Goal: Task Accomplishment & Management: Manage account settings

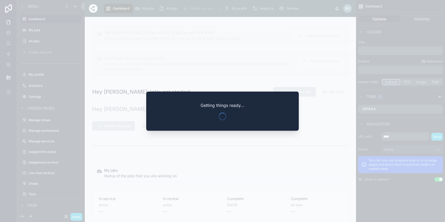
click at [315, 40] on div at bounding box center [222, 111] width 445 height 222
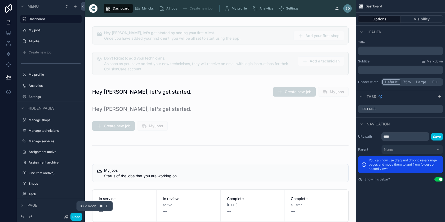
click at [72, 217] on button "Done" at bounding box center [76, 217] width 12 height 8
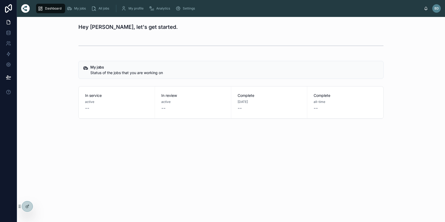
click at [0, 0] on icon at bounding box center [0, 0] width 0 height 0
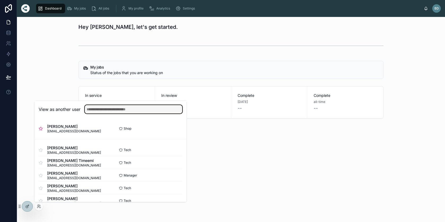
click at [104, 111] on input "text" at bounding box center [133, 109] width 97 height 8
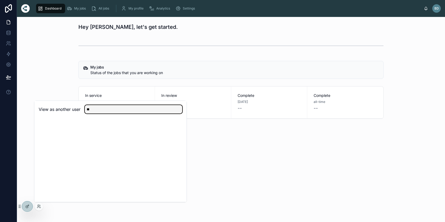
type input "*"
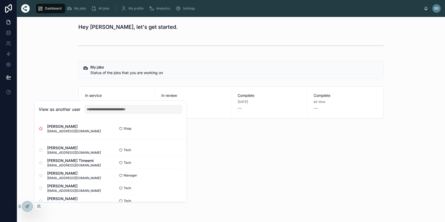
click at [0, 0] on button "Select" at bounding box center [0, 0] width 0 height 0
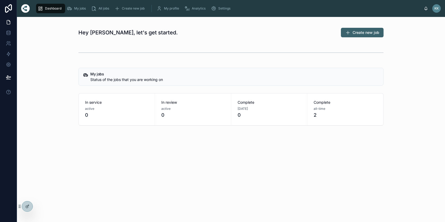
click at [102, 8] on span "All jobs" at bounding box center [103, 8] width 11 height 4
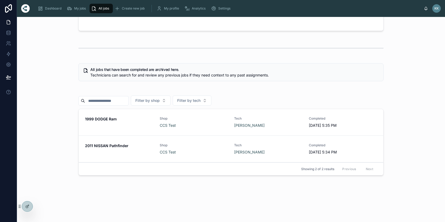
scroll to position [96, 0]
click at [39, 206] on div "All jobs Create new job Active jobs by all technicians Below is a list of all j…" at bounding box center [231, 67] width 428 height 293
click at [0, 0] on icon at bounding box center [0, 0] width 0 height 0
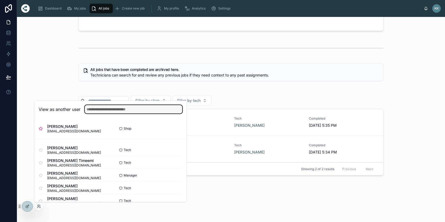
click at [104, 110] on input "text" at bounding box center [133, 109] width 97 height 8
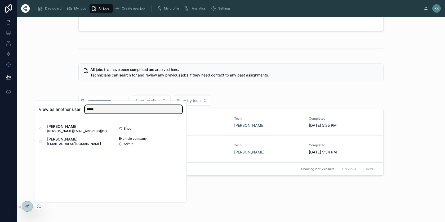
type input "*****"
click at [0, 0] on button "Select" at bounding box center [0, 0] width 0 height 0
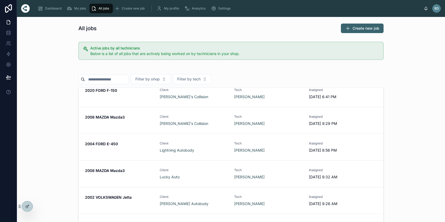
click at [364, 27] on span "Create new job" at bounding box center [365, 28] width 27 height 5
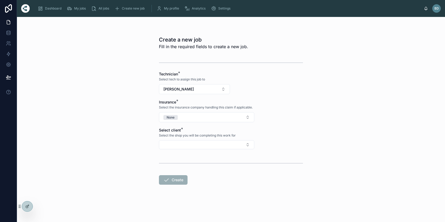
click at [178, 146] on button "Select Button" at bounding box center [206, 144] width 95 height 9
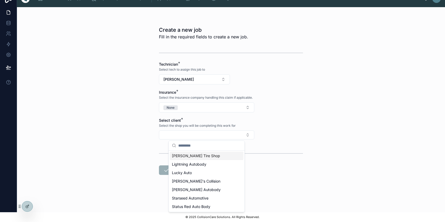
scroll to position [10, 0]
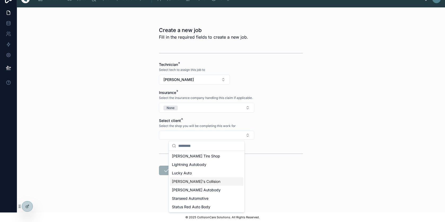
click at [193, 184] on div "Paul's Collision" at bounding box center [207, 181] width 74 height 8
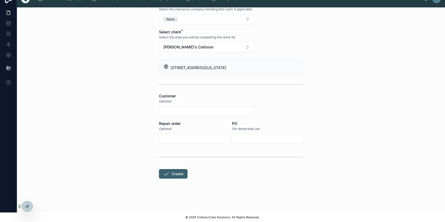
scroll to position [89, 0]
click at [187, 111] on input "text" at bounding box center [206, 110] width 95 height 7
type input "*"
type input "********"
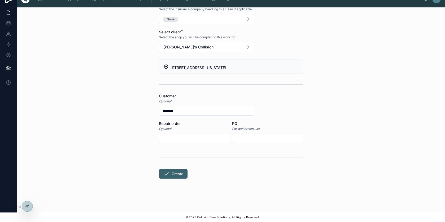
click at [201, 140] on input "text" at bounding box center [194, 138] width 70 height 7
type input "******"
click at [177, 175] on button "Create" at bounding box center [173, 174] width 29 height 10
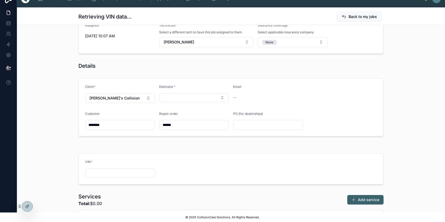
scroll to position [7, 0]
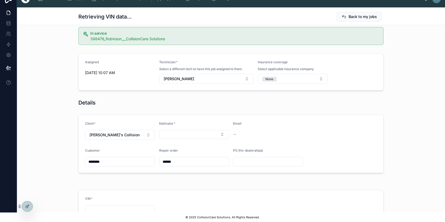
click at [319, 80] on button "None" at bounding box center [292, 79] width 70 height 10
click at [382, 101] on div "Details" at bounding box center [230, 102] width 305 height 7
click at [321, 81] on button "None" at bounding box center [292, 79] width 70 height 10
click at [291, 115] on div "State Farm" at bounding box center [293, 116] width 74 height 8
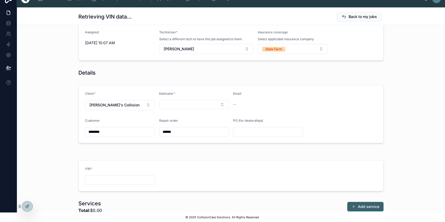
scroll to position [46, 0]
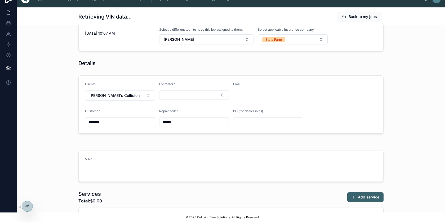
click at [124, 169] on input "text" at bounding box center [119, 170] width 69 height 7
paste input "**********"
type input "**********"
click at [372, 129] on form "Client * Paul's Collision Estimator * Email -- Customer ******** Repair order *…" at bounding box center [231, 105] width 304 height 58
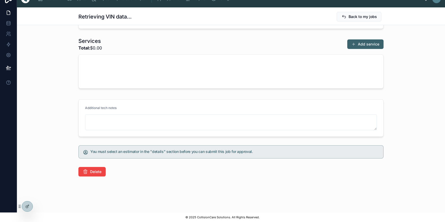
scroll to position [159, 0]
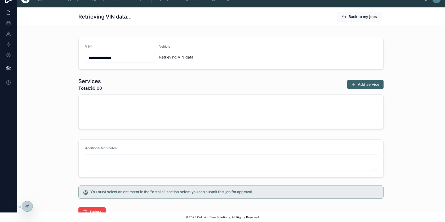
click at [357, 82] on button "Add service" at bounding box center [365, 85] width 36 height 10
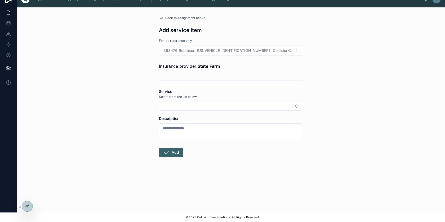
click at [221, 106] on button "Select Button" at bounding box center [231, 106] width 144 height 9
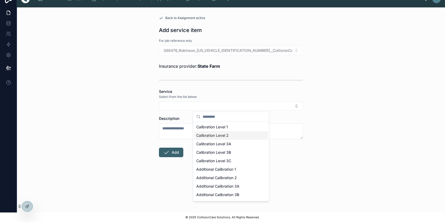
click at [332, 111] on div "Back to Assignment active Add service item For job reference only 398476_Robins…" at bounding box center [231, 109] width 428 height 205
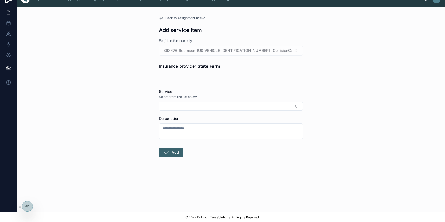
click at [297, 107] on button "Select Button" at bounding box center [231, 106] width 144 height 9
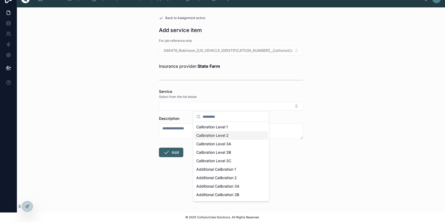
click at [219, 138] on span "Calibration Level 2" at bounding box center [212, 135] width 32 height 5
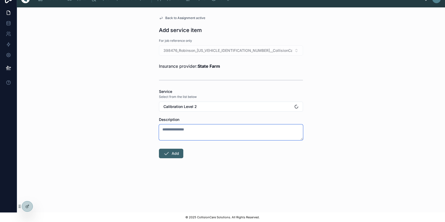
click at [196, 134] on textarea at bounding box center [231, 132] width 144 height 16
click at [211, 107] on button "Calibration Level 2" at bounding box center [231, 107] width 144 height 10
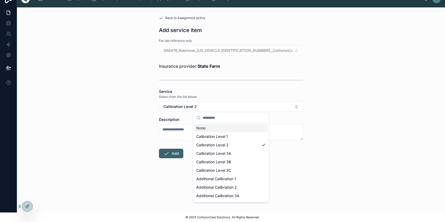
click at [135, 115] on div "Back to Assignment active Add service item For job reference only 398476_Robins…" at bounding box center [231, 109] width 428 height 205
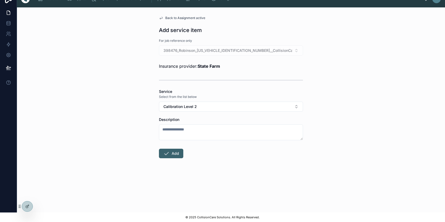
click at [187, 18] on span "Back to Assignment active" at bounding box center [185, 18] width 40 height 4
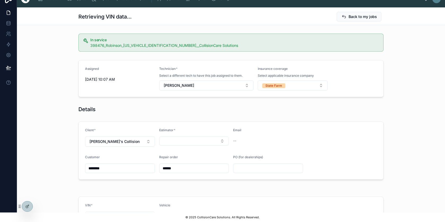
click at [276, 87] on div "State Farm" at bounding box center [273, 85] width 17 height 5
click at [269, 113] on span "None" at bounding box center [265, 114] width 14 height 5
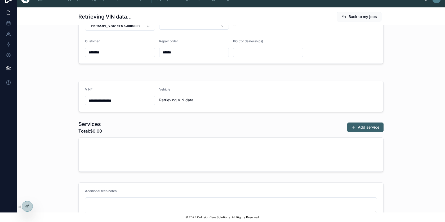
scroll to position [119, 0]
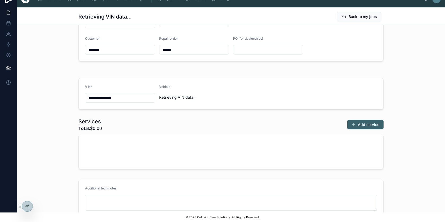
click at [374, 122] on button "Add service" at bounding box center [365, 125] width 36 height 10
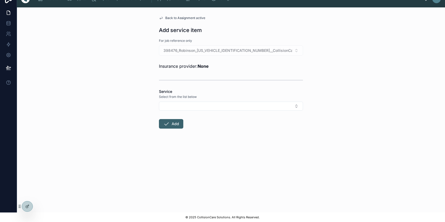
click at [235, 101] on div "Service Select from the list below" at bounding box center [231, 100] width 144 height 22
click at [225, 108] on button "Select Button" at bounding box center [231, 106] width 144 height 9
type input "***"
click at [210, 126] on span "Pre-Scan" at bounding box center [204, 126] width 16 height 5
click at [178, 136] on input "****" at bounding box center [230, 134] width 143 height 7
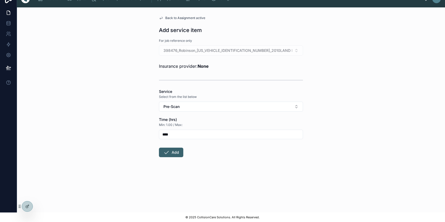
type input "****"
click at [173, 153] on button "Add" at bounding box center [171, 153] width 24 height 10
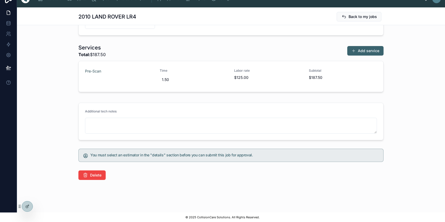
scroll to position [195, 0]
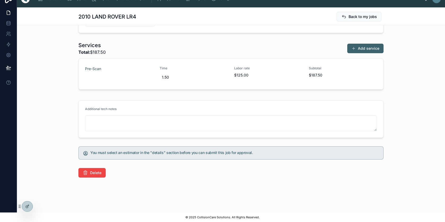
click at [416, 69] on div "Services Total: $187.50 Add service Pre-Scan Time 1.50 Labor rate $125.00 Subto…" at bounding box center [231, 66] width 428 height 55
click at [366, 49] on button "Add service" at bounding box center [365, 49] width 36 height 10
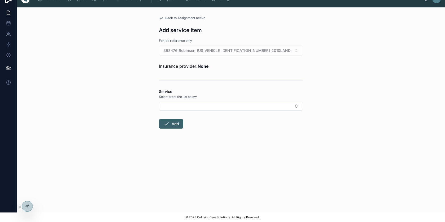
click at [197, 102] on button "Select Button" at bounding box center [231, 106] width 144 height 9
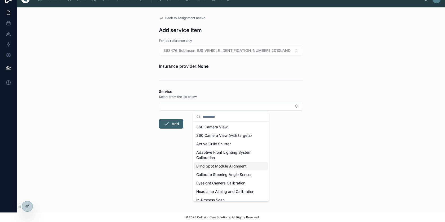
click at [206, 166] on span "Blind Spot Module Alignment" at bounding box center [221, 166] width 50 height 5
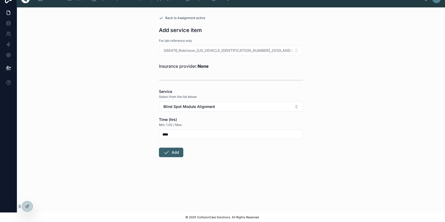
click at [175, 135] on input "****" at bounding box center [230, 134] width 143 height 7
click at [169, 155] on button "Add" at bounding box center [171, 153] width 24 height 10
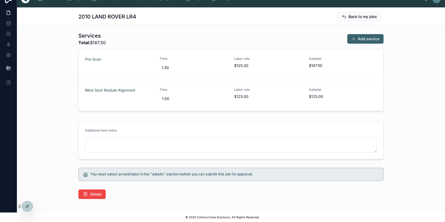
scroll to position [206, 0]
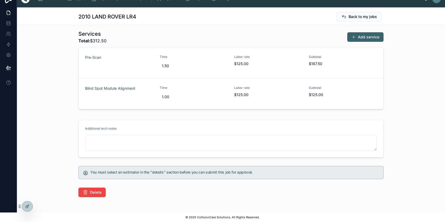
click at [417, 65] on div "Services Total: $312.50 Add service Pre-Scan Time 1.50 Labor rate $125.00 Subto…" at bounding box center [231, 70] width 428 height 85
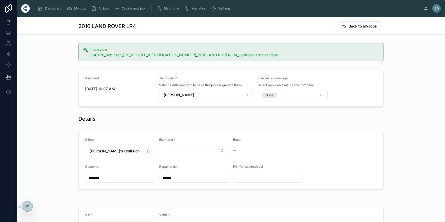
scroll to position [0, 0]
click at [9, 22] on icon at bounding box center [8, 22] width 5 height 5
click at [27, 206] on icon at bounding box center [27, 206] width 4 height 4
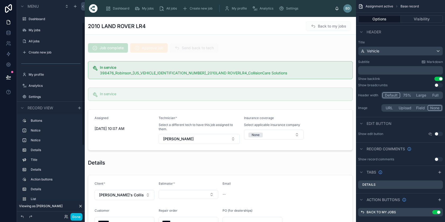
scroll to position [39, 0]
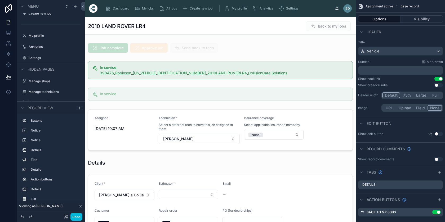
click at [76, 216] on button "Done" at bounding box center [76, 217] width 12 height 8
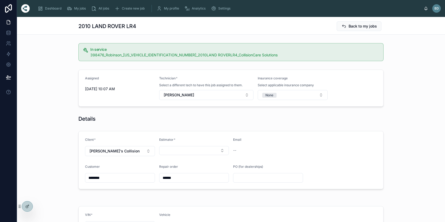
click at [37, 187] on div "Client * Paul's Collision Estimator * Email -- Customer ******** Repair order *…" at bounding box center [231, 160] width 428 height 62
click at [0, 0] on icon at bounding box center [0, 0] width 0 height 0
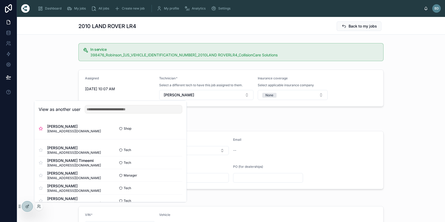
click at [0, 0] on button "Select" at bounding box center [0, 0] width 0 height 0
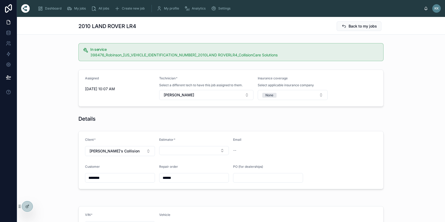
click at [218, 7] on span "Settings" at bounding box center [224, 8] width 12 height 4
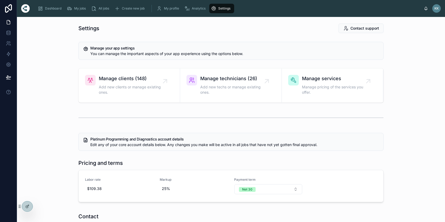
click at [138, 80] on span "Manage clients (148)" at bounding box center [132, 78] width 66 height 7
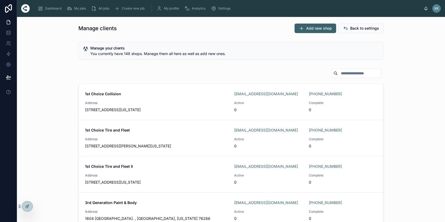
click at [0, 0] on span "View / edit" at bounding box center [0, 0] width 0 height 0
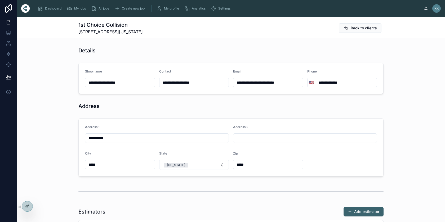
click at [360, 30] on span "Back to clients" at bounding box center [363, 27] width 26 height 5
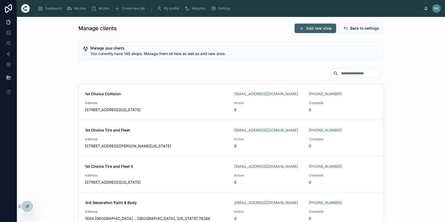
click at [342, 74] on input "text" at bounding box center [358, 73] width 43 height 7
click at [400, 98] on div "1st Choice Collision 1stchoiceap@centerlinebs.com +1 931-232-8200 Address 1627 …" at bounding box center [230, 160] width 419 height 188
click at [354, 31] on button "Back to settings" at bounding box center [360, 29] width 45 height 10
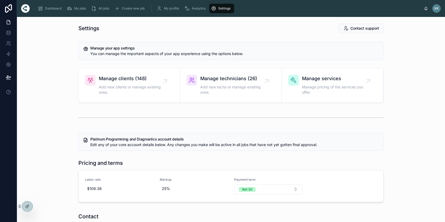
click at [220, 82] on span "Manage technicians (26)" at bounding box center [233, 78] width 66 height 7
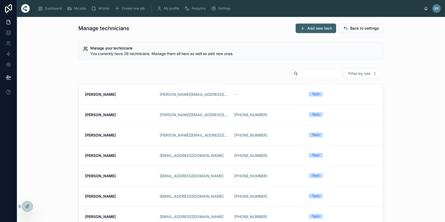
click at [172, 9] on span "My profile" at bounding box center [171, 8] width 15 height 4
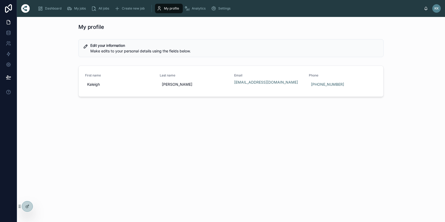
click at [221, 6] on span "Settings" at bounding box center [224, 8] width 12 height 4
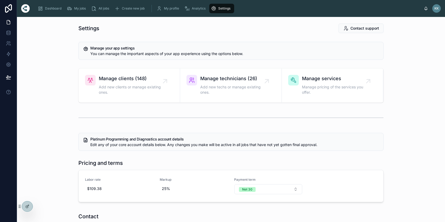
click at [228, 77] on span "Manage technicians (26)" at bounding box center [233, 78] width 66 height 7
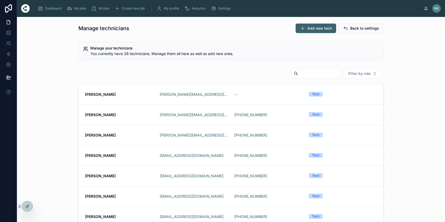
click at [318, 28] on span "Add new tech" at bounding box center [319, 28] width 25 height 5
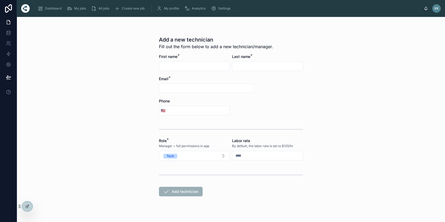
click at [249, 157] on input "text" at bounding box center [267, 155] width 70 height 7
click at [223, 156] on button "Tech" at bounding box center [194, 156] width 71 height 10
click at [336, 115] on div "Add a new technician Fill out the form below to add a new technician/manager. F…" at bounding box center [231, 119] width 428 height 205
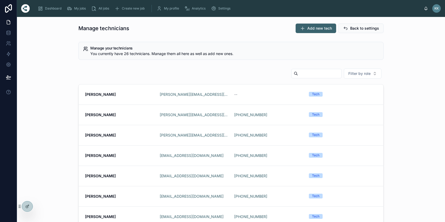
click at [0, 0] on span "View / edit" at bounding box center [0, 0] width 0 height 0
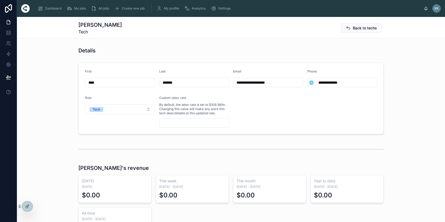
click at [195, 9] on span "Analytics" at bounding box center [199, 8] width 14 height 4
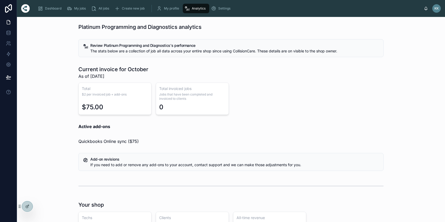
click at [221, 9] on span "Settings" at bounding box center [224, 8] width 12 height 4
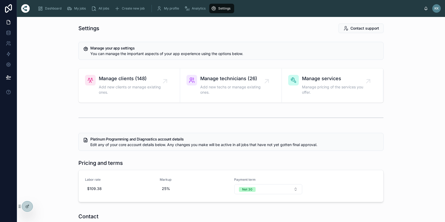
click at [123, 80] on span "Manage clients (148)" at bounding box center [132, 78] width 66 height 7
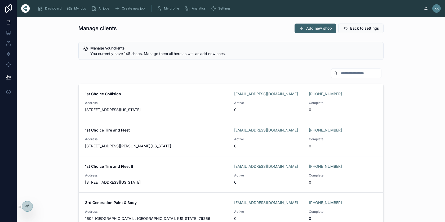
click at [182, 138] on span "Address" at bounding box center [156, 139] width 143 height 4
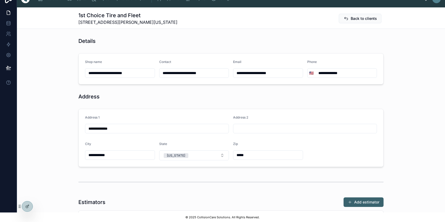
click at [351, 18] on span "Back to clients" at bounding box center [363, 18] width 26 height 5
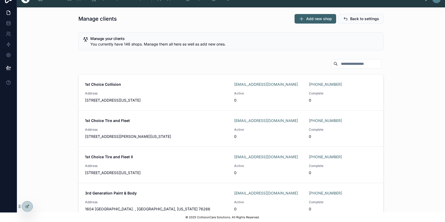
click at [366, 17] on span "Back to settings" at bounding box center [364, 18] width 29 height 5
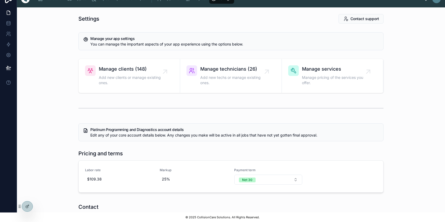
click at [111, 69] on span "Manage clients (148)" at bounding box center [132, 68] width 66 height 7
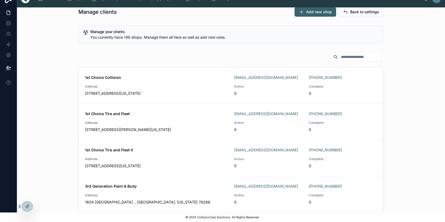
scroll to position [6, 0]
click at [347, 57] on input "text" at bounding box center [358, 57] width 43 height 7
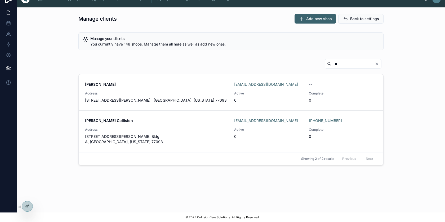
type input "*"
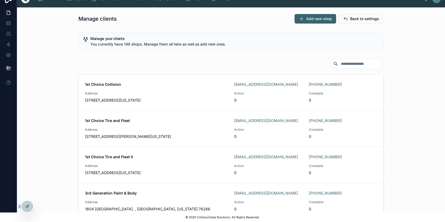
click at [422, 57] on div "1st Choice Collision 1stchoiceap@centerlinebs.com +1 931-232-8200 Address 1627 …" at bounding box center [230, 151] width 419 height 188
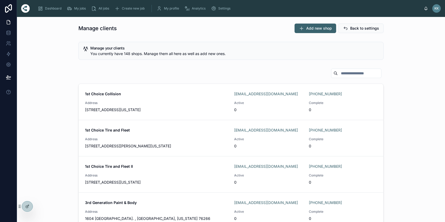
click at [47, 9] on span "Dashboard" at bounding box center [53, 8] width 16 height 4
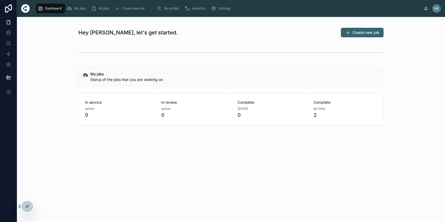
click at [75, 9] on span "My jobs" at bounding box center [80, 8] width 12 height 4
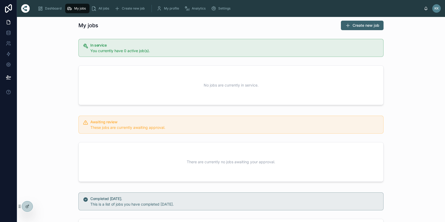
scroll to position [2, 0]
click at [106, 9] on span "All jobs" at bounding box center [103, 8] width 11 height 4
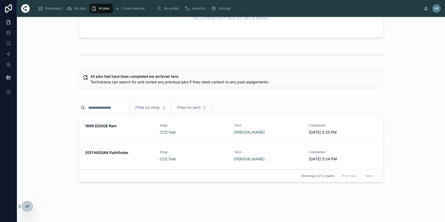
scroll to position [95, 0]
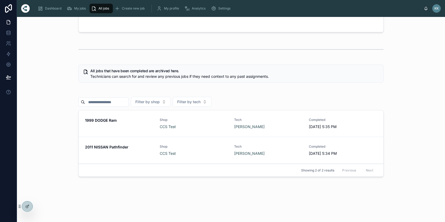
click at [101, 101] on input "text" at bounding box center [106, 101] width 43 height 7
click at [170, 102] on button "Filter by shop" at bounding box center [151, 102] width 40 height 10
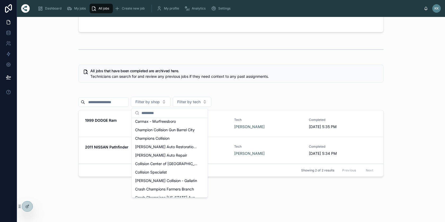
scroll to position [249, 0]
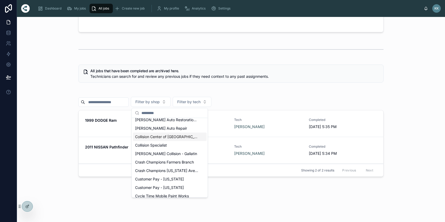
click at [160, 139] on span "Collision Center of Nashville" at bounding box center [166, 136] width 63 height 5
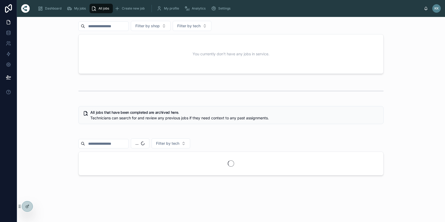
click at [149, 146] on button "..." at bounding box center [140, 143] width 19 height 10
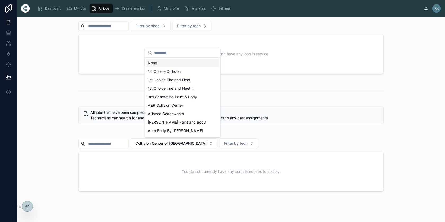
click at [177, 62] on div "None" at bounding box center [183, 63] width 74 height 8
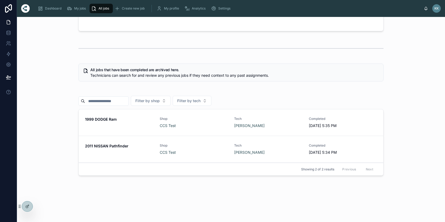
scroll to position [88, 0]
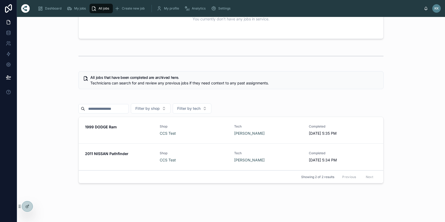
click at [211, 110] on button "Filter by tech" at bounding box center [192, 108] width 39 height 10
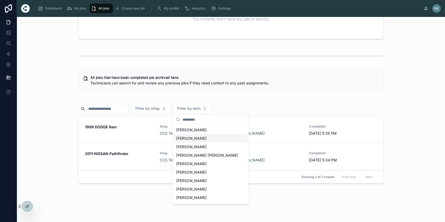
click at [294, 108] on div "Filter by shop Filter by tech" at bounding box center [230, 108] width 305 height 10
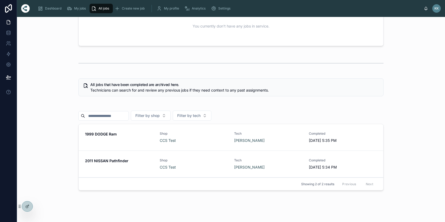
scroll to position [90, 0]
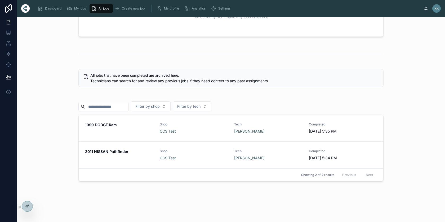
click at [190, 126] on span "Shop" at bounding box center [194, 124] width 68 height 4
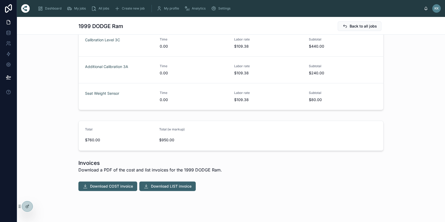
scroll to position [193, 0]
click at [114, 184] on span "Download COST invoice" at bounding box center [111, 186] width 43 height 5
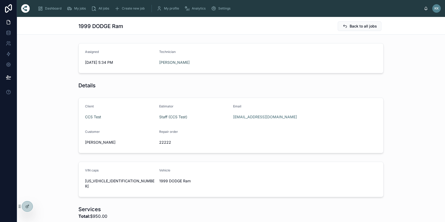
scroll to position [0, 0]
click at [360, 29] on button "Back to all jobs" at bounding box center [359, 26] width 44 height 10
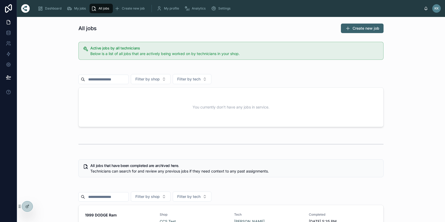
click at [135, 11] on div "Create new job" at bounding box center [130, 8] width 32 height 8
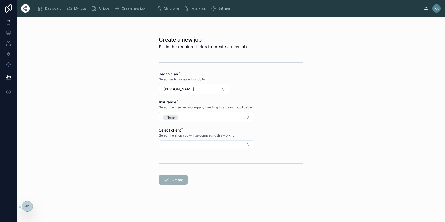
click at [178, 143] on button "Select Button" at bounding box center [206, 144] width 95 height 9
type input "***"
click at [180, 165] on span "CCS Test" at bounding box center [180, 165] width 16 height 5
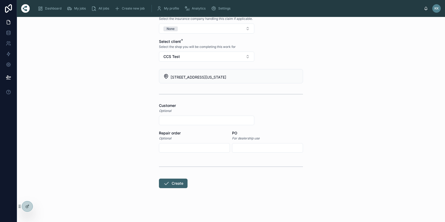
scroll to position [89, 0]
click at [180, 120] on input "text" at bounding box center [206, 120] width 95 height 7
type input "*******"
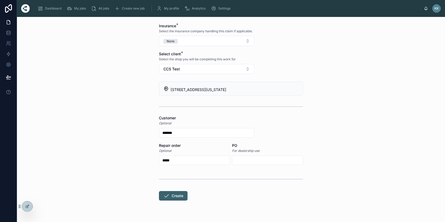
scroll to position [72, 0]
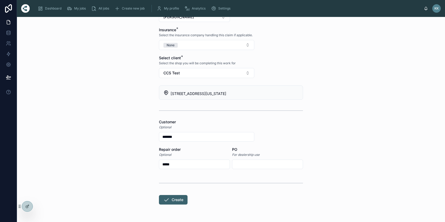
type input "*****"
click at [179, 200] on button "Create" at bounding box center [173, 200] width 29 height 10
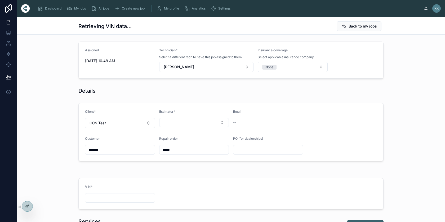
scroll to position [34, 0]
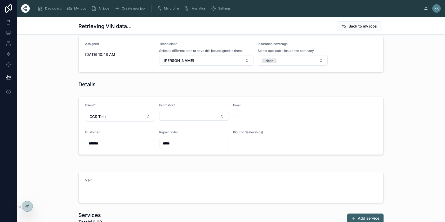
click at [250, 142] on input "text" at bounding box center [267, 143] width 69 height 7
click at [404, 93] on div "In service 12345_Darnell___Platinum Programming and Diagnostics Assigned 10/6/2…" at bounding box center [231, 180] width 428 height 346
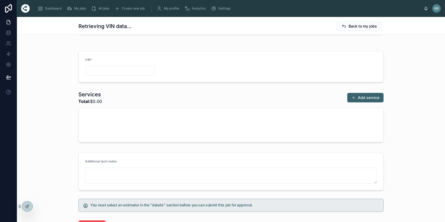
scroll to position [69, 0]
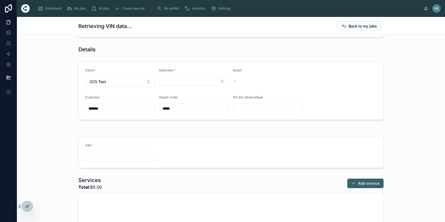
click at [122, 155] on input "text" at bounding box center [119, 156] width 69 height 7
paste input "**********"
type input "**********"
click at [244, 160] on form "**********" at bounding box center [231, 152] width 304 height 31
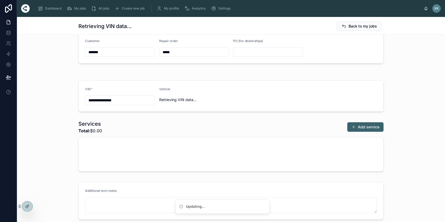
scroll to position [126, 0]
click at [364, 129] on button "Add service" at bounding box center [365, 126] width 36 height 10
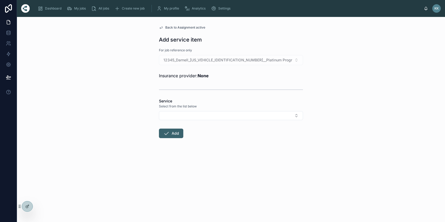
click at [187, 116] on button "Select Button" at bounding box center [231, 115] width 144 height 9
type input "****"
click at [210, 137] on span "Radar Alignment" at bounding box center [210, 136] width 29 height 5
click at [179, 144] on input "****" at bounding box center [230, 143] width 143 height 7
type input "****"
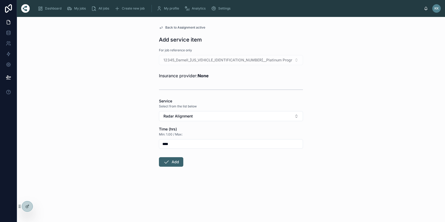
click at [175, 161] on button "Add" at bounding box center [171, 162] width 24 height 10
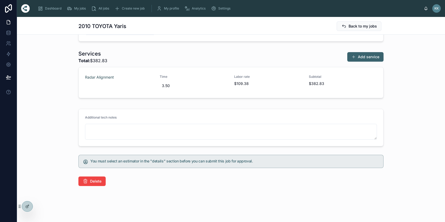
scroll to position [196, 0]
click at [367, 57] on button "Add service" at bounding box center [365, 57] width 36 height 10
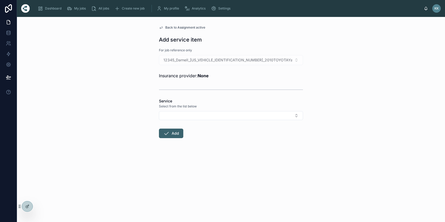
click at [191, 116] on button "Select Button" at bounding box center [231, 115] width 144 height 9
type input "****"
click at [209, 137] on span "Post Scan" at bounding box center [204, 136] width 17 height 5
click at [189, 143] on input "****" at bounding box center [230, 143] width 143 height 7
click at [174, 164] on button "Add" at bounding box center [171, 162] width 24 height 10
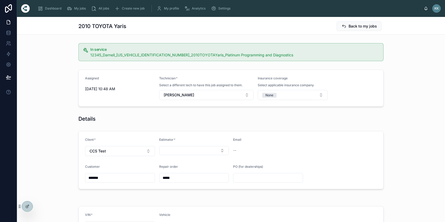
click at [223, 150] on button "Select Button" at bounding box center [194, 150] width 70 height 9
click at [187, 172] on span "Staff (CCS Test)" at bounding box center [173, 171] width 28 height 5
click at [395, 133] on div "Client * CCS Test Estimator * Staff (CCS Test) Email service@collisioncare.co C…" at bounding box center [231, 160] width 428 height 62
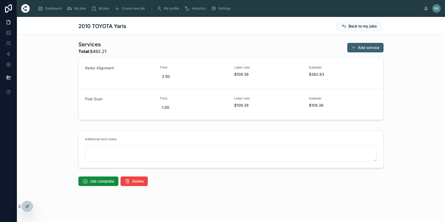
scroll to position [205, 0]
click at [94, 182] on span "Job complete" at bounding box center [102, 181] width 24 height 5
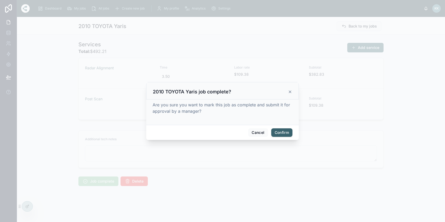
click at [281, 132] on button "Confirm" at bounding box center [281, 132] width 21 height 8
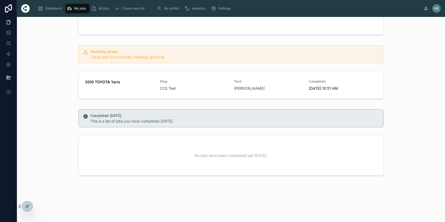
scroll to position [73, 0]
click at [49, 75] on div "2010 TOYOTA Yaris Shop CCS Test Tech Kaleigh Krause Completed 10/6/2025 10:51 A…" at bounding box center [230, 86] width 419 height 33
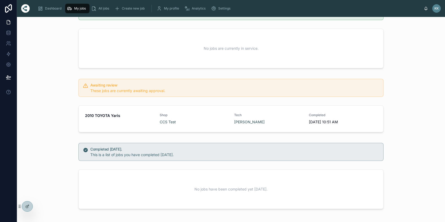
scroll to position [42, 0]
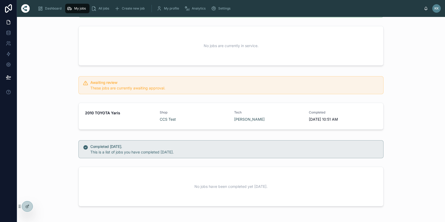
click at [213, 116] on div "Shop CCS Test" at bounding box center [194, 116] width 68 height 12
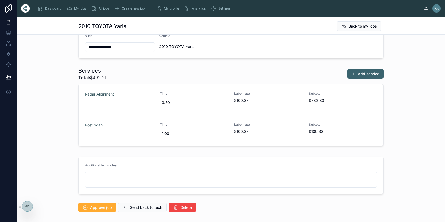
scroll to position [170, 0]
click at [96, 208] on span "Approve job" at bounding box center [101, 207] width 22 height 5
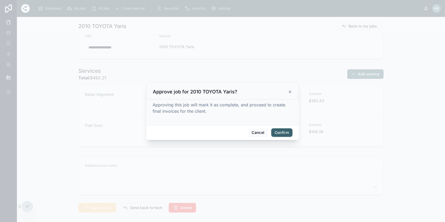
click at [283, 129] on button "Confirm" at bounding box center [281, 132] width 21 height 8
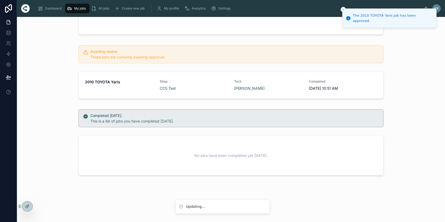
scroll to position [73, 0]
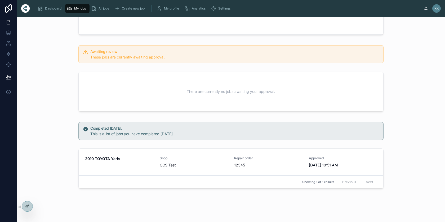
click at [106, 8] on span "All jobs" at bounding box center [103, 8] width 11 height 4
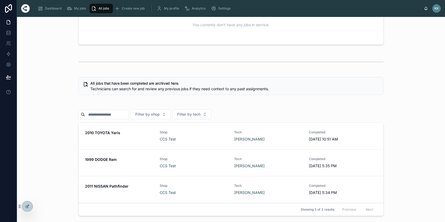
scroll to position [83, 0]
click at [76, 5] on div "My jobs" at bounding box center [77, 8] width 21 height 8
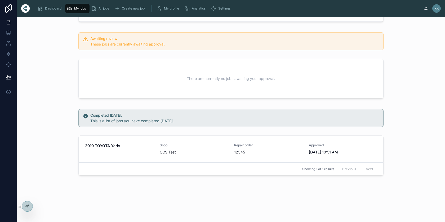
scroll to position [86, 0]
click at [205, 148] on div "Shop CCS Test" at bounding box center [194, 149] width 68 height 12
click at [175, 160] on div "2010 TOYOTA Yaris Shop CCS Test Repair order 12345 Approved 10/6/2025 10:51 AM …" at bounding box center [231, 149] width 304 height 27
click at [101, 143] on div "2010 TOYOTA Yaris Shop CCS Test Repair order 12345 Approved 10/6/2025 10:51 AM …" at bounding box center [231, 149] width 304 height 27
click at [306, 148] on div "2010 TOYOTA Yaris Shop CCS Test Repair order 12345 Approved 10/6/2025 10:51 AM" at bounding box center [231, 149] width 292 height 12
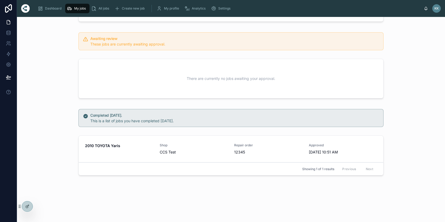
click at [0, 0] on button "Unapprove" at bounding box center [0, 0] width 0 height 0
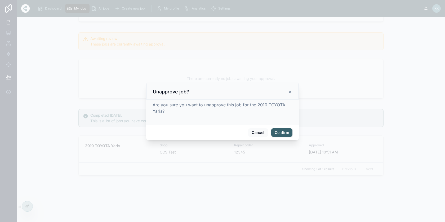
click at [283, 133] on button "Confirm" at bounding box center [281, 132] width 21 height 8
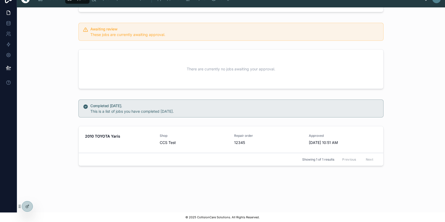
scroll to position [73, 0]
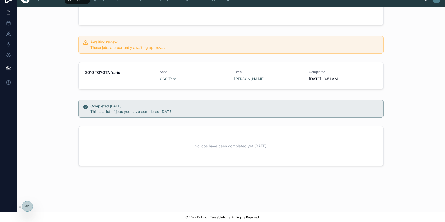
click at [270, 76] on div "Tech Kaleigh Krause" at bounding box center [268, 76] width 68 height 12
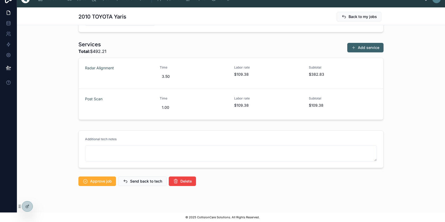
scroll to position [188, 0]
drag, startPoint x: 95, startPoint y: 51, endPoint x: 108, endPoint y: 50, distance: 13.8
click at [108, 50] on div "Services Total: $492.21 Add service" at bounding box center [230, 47] width 305 height 14
click at [100, 179] on span "Approve job" at bounding box center [101, 180] width 22 height 5
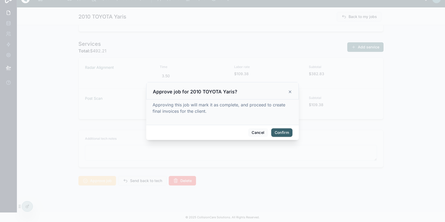
click at [281, 133] on button "Confirm" at bounding box center [281, 132] width 21 height 8
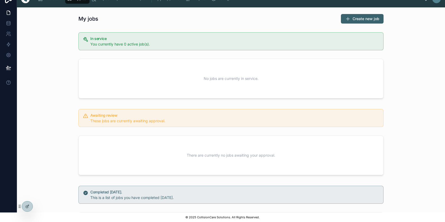
click at [368, 16] on button "Create new job" at bounding box center [362, 19] width 43 height 10
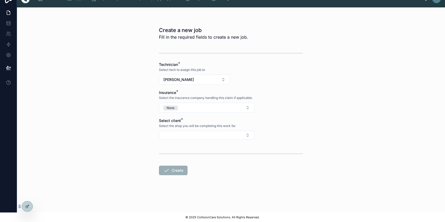
click at [182, 138] on button "Select Button" at bounding box center [206, 135] width 95 height 9
type input "***"
click at [180, 157] on span "CCS Test" at bounding box center [180, 155] width 16 height 5
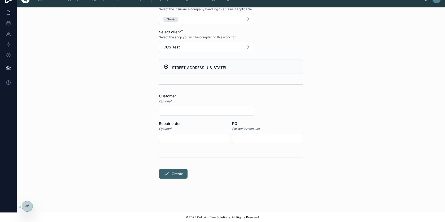
scroll to position [89, 0]
click at [175, 111] on input "text" at bounding box center [206, 110] width 95 height 7
type input "*******"
type input "******"
click at [175, 172] on button "Create" at bounding box center [173, 174] width 29 height 10
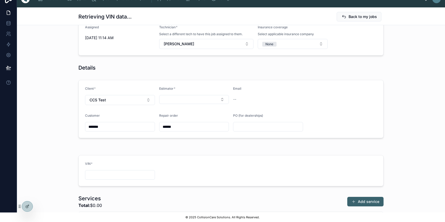
scroll to position [80, 0]
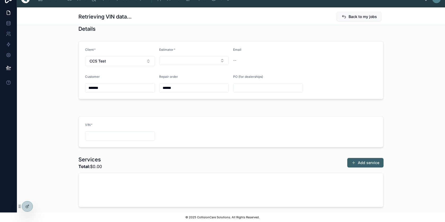
click at [185, 60] on button "Select Button" at bounding box center [194, 60] width 70 height 9
click at [174, 83] on span "Staff (CCS Test)" at bounding box center [173, 81] width 28 height 5
click at [116, 132] on div at bounding box center [120, 136] width 70 height 10
click at [108, 134] on input "text" at bounding box center [119, 135] width 69 height 7
paste input "**********"
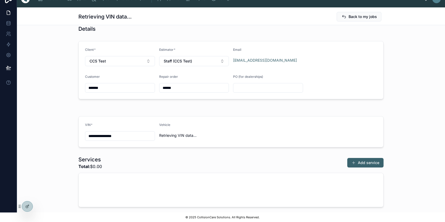
type input "**********"
click at [371, 166] on button "Add service" at bounding box center [365, 163] width 36 height 10
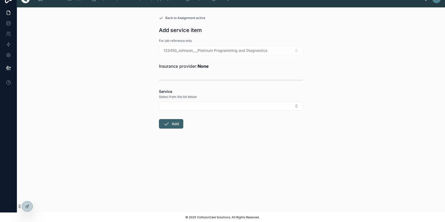
click at [204, 103] on button "Select Button" at bounding box center [231, 106] width 144 height 9
type input "*****"
click at [209, 126] on span "Radar Alignment" at bounding box center [210, 126] width 29 height 5
click at [175, 136] on input "****" at bounding box center [230, 134] width 143 height 7
type input "****"
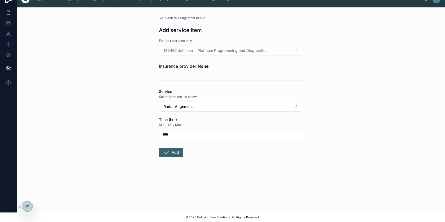
click at [172, 155] on button "Add" at bounding box center [171, 153] width 24 height 10
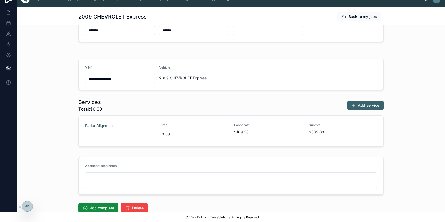
scroll to position [153, 0]
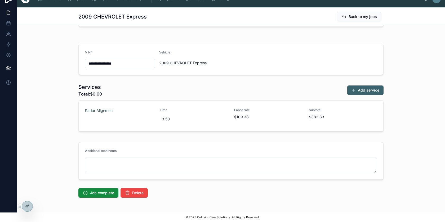
click at [368, 93] on button "Add service" at bounding box center [365, 90] width 36 height 10
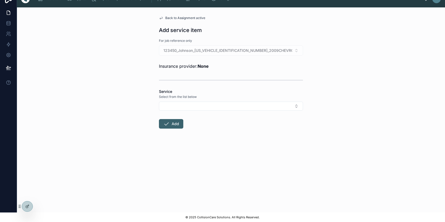
click at [291, 107] on button "Select Button" at bounding box center [231, 106] width 144 height 9
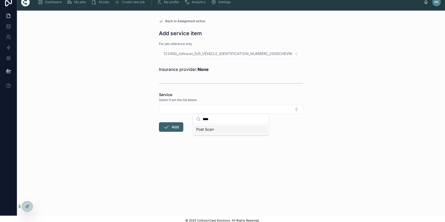
scroll to position [6, 0]
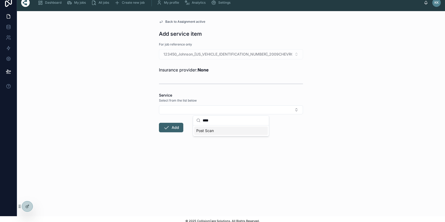
type input "****"
click at [205, 132] on span "Post Scan" at bounding box center [204, 130] width 17 height 5
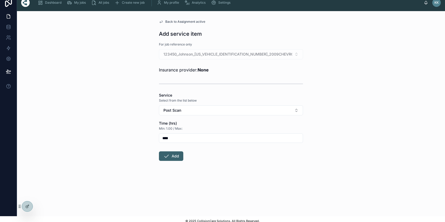
click at [176, 140] on input "****" at bounding box center [230, 137] width 143 height 7
click at [173, 156] on button "Add" at bounding box center [171, 156] width 24 height 10
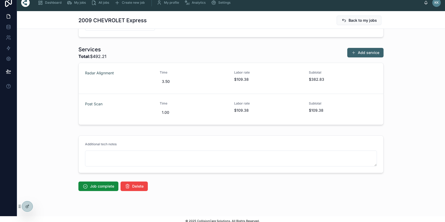
scroll to position [194, 0]
click at [97, 185] on span "Job complete" at bounding box center [102, 185] width 24 height 5
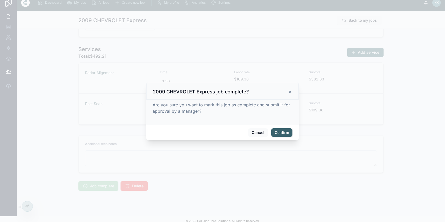
click at [283, 133] on button "Confirm" at bounding box center [281, 132] width 21 height 8
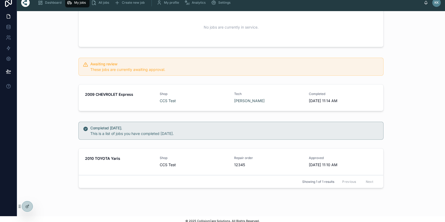
scroll to position [55, 0]
click at [0, 0] on span "Approve" at bounding box center [0, 0] width 0 height 0
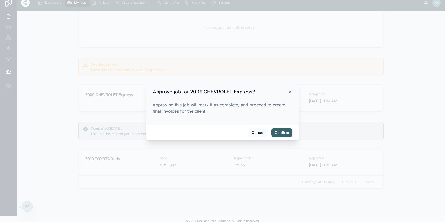
click at [284, 136] on button "Confirm" at bounding box center [281, 132] width 21 height 8
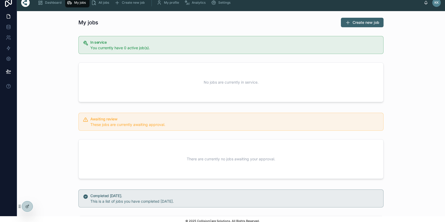
scroll to position [0, 0]
click at [372, 18] on button "Create new job" at bounding box center [362, 23] width 43 height 10
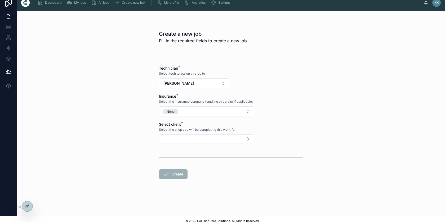
click at [190, 110] on button "None" at bounding box center [206, 111] width 95 height 10
click at [182, 141] on div "State Farm" at bounding box center [183, 140] width 17 height 5
click at [176, 140] on button "Select Button" at bounding box center [206, 138] width 95 height 9
type input "*"
type input "***"
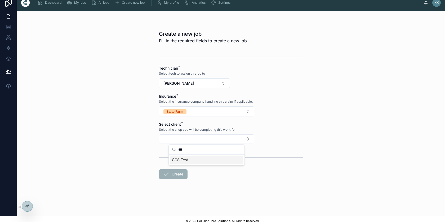
click at [198, 161] on div "CCS Test" at bounding box center [207, 160] width 74 height 8
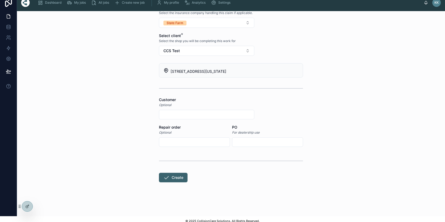
scroll to position [89, 0]
click at [172, 115] on input "text" at bounding box center [206, 114] width 95 height 7
type input "******"
click at [170, 143] on input "text" at bounding box center [194, 141] width 70 height 7
type input "******"
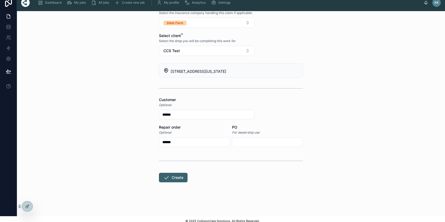
click at [174, 176] on button "Create" at bounding box center [173, 178] width 29 height 10
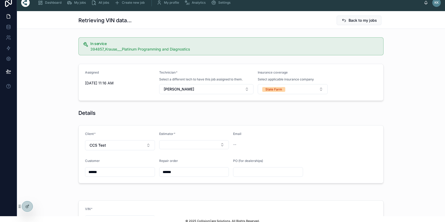
click at [322, 89] on button "State Farm" at bounding box center [292, 89] width 70 height 10
click at [392, 107] on div "Details" at bounding box center [231, 113] width 428 height 12
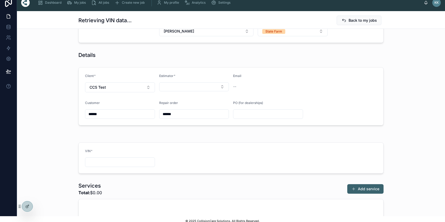
scroll to position [70, 0]
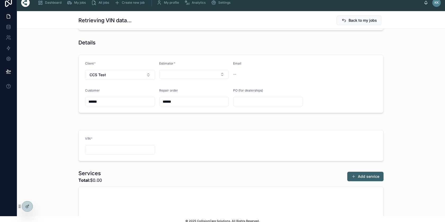
click at [224, 72] on button "Select Button" at bounding box center [194, 74] width 70 height 9
click at [187, 96] on div "Staff (CCS Test)" at bounding box center [194, 95] width 74 height 8
click at [107, 150] on input "text" at bounding box center [119, 149] width 69 height 7
paste input "**********"
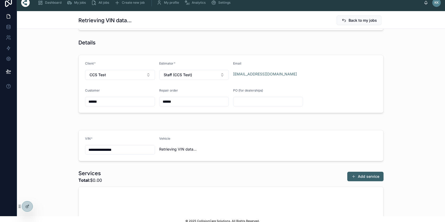
type input "**********"
click at [420, 102] on div "Client * CCS Test Estimator * Staff (CCS Test) Email service@collisioncare.co C…" at bounding box center [231, 84] width 428 height 62
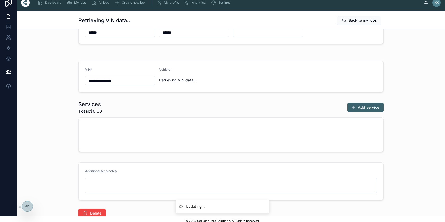
scroll to position [159, 0]
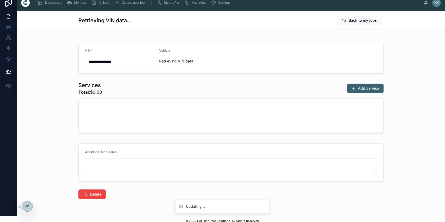
click at [368, 87] on button "Add service" at bounding box center [365, 89] width 36 height 10
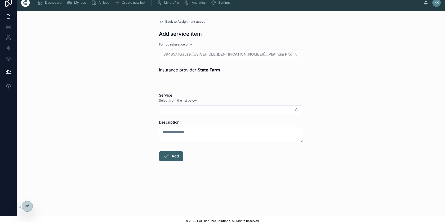
click at [294, 111] on button "Select Button" at bounding box center [231, 109] width 144 height 9
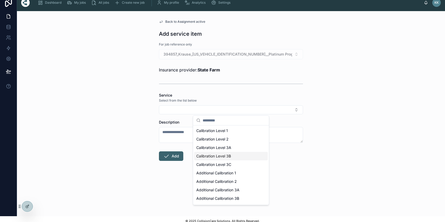
click at [234, 156] on div "Calibration Level 3B" at bounding box center [231, 156] width 74 height 8
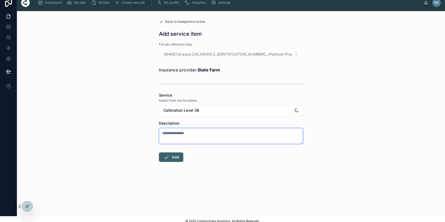
click at [192, 131] on textarea at bounding box center [231, 136] width 144 height 16
type textarea "**********"
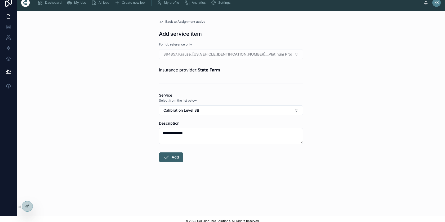
click at [170, 159] on button "Add" at bounding box center [171, 157] width 24 height 10
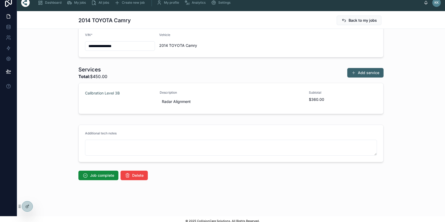
scroll to position [174, 0]
click at [357, 74] on button "Add service" at bounding box center [365, 73] width 36 height 10
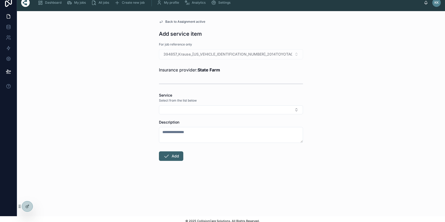
click at [231, 109] on button "Select Button" at bounding box center [231, 109] width 144 height 9
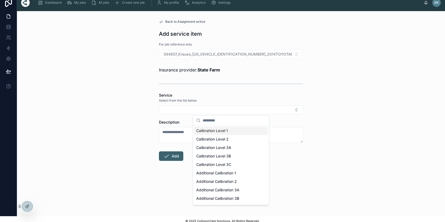
click at [340, 88] on div "Back to Assignment active Add service item For job reference only 394857_Krause…" at bounding box center [231, 113] width 428 height 205
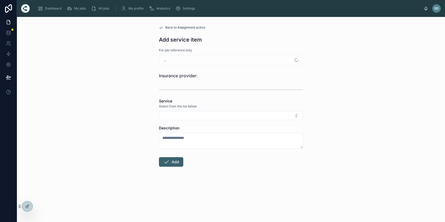
click at [296, 112] on button "Select Button" at bounding box center [231, 115] width 144 height 9
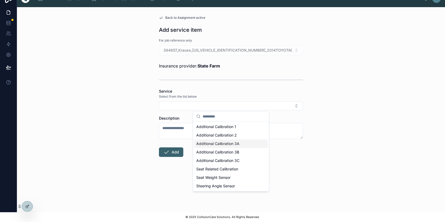
scroll to position [10, 0]
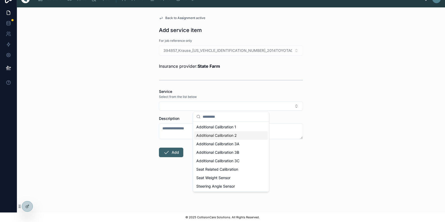
click at [238, 136] on div "Additional Calibration 2" at bounding box center [231, 135] width 74 height 8
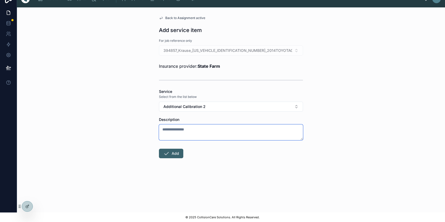
click at [220, 133] on textarea at bounding box center [231, 132] width 144 height 16
type textarea "**********"
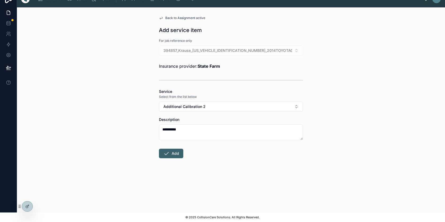
click at [169, 154] on button "Add" at bounding box center [171, 154] width 24 height 10
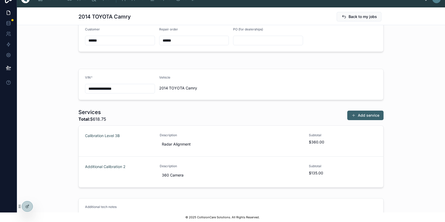
scroll to position [134, 0]
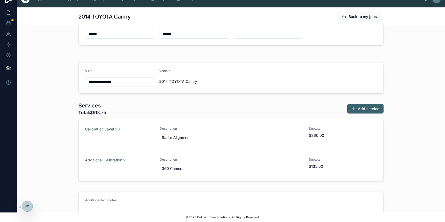
click at [368, 109] on button "Add service" at bounding box center [365, 109] width 36 height 10
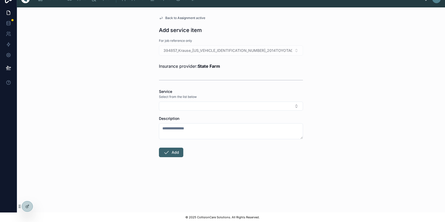
click at [222, 108] on button "Select Button" at bounding box center [231, 106] width 144 height 9
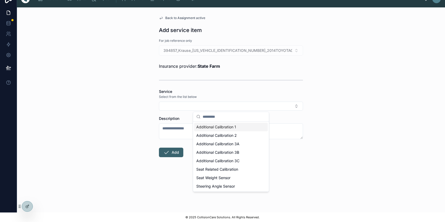
click at [236, 129] on div "Additional Calibration 1" at bounding box center [231, 127] width 74 height 8
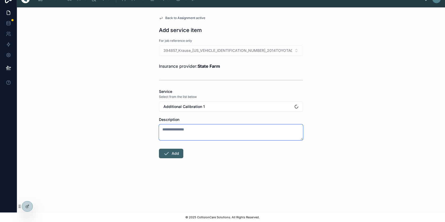
click at [214, 134] on textarea at bounding box center [231, 132] width 144 height 16
type textarea "**********"
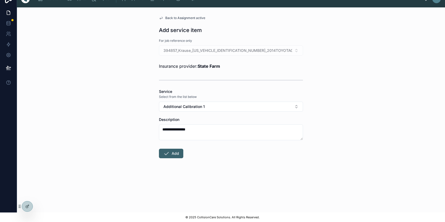
click at [178, 152] on button "Add" at bounding box center [171, 154] width 24 height 10
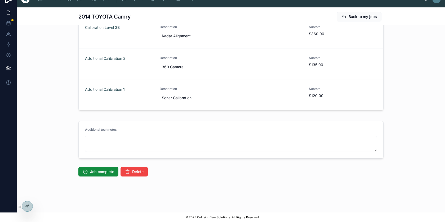
scroll to position [236, 0]
click at [97, 165] on div "Job complete Delete" at bounding box center [231, 172] width 428 height 14
click at [96, 169] on button "Job complete" at bounding box center [98, 172] width 40 height 10
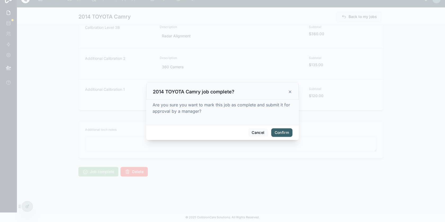
click at [285, 135] on button "Confirm" at bounding box center [281, 132] width 21 height 8
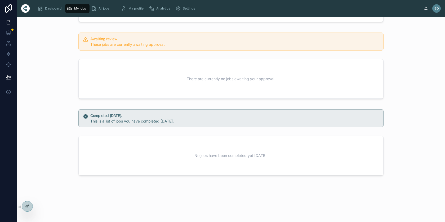
scroll to position [83, 0]
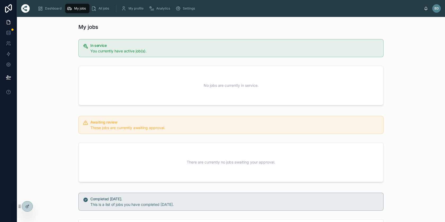
click at [100, 12] on div "All jobs" at bounding box center [101, 8] width 20 height 8
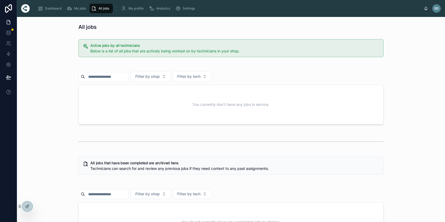
click at [78, 11] on div "My jobs" at bounding box center [77, 8] width 21 height 8
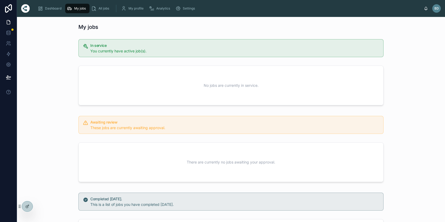
click at [48, 9] on span "Dashboard" at bounding box center [53, 8] width 16 height 4
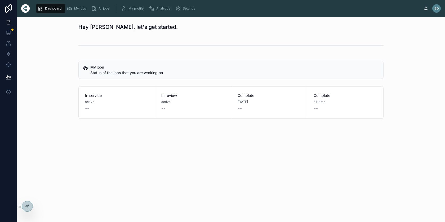
click at [0, 0] on icon at bounding box center [0, 0] width 0 height 0
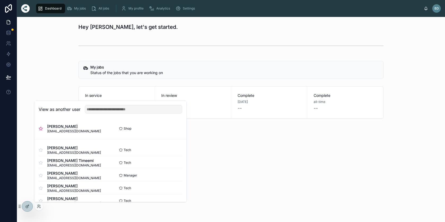
click at [0, 0] on button "Select" at bounding box center [0, 0] width 0 height 0
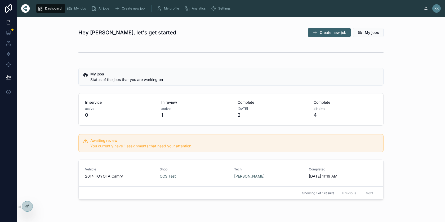
click at [72, 8] on div "My jobs" at bounding box center [77, 8] width 21 height 8
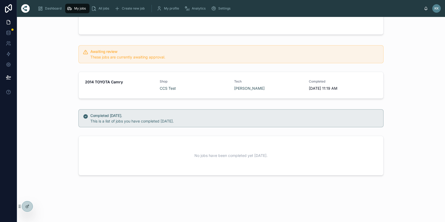
scroll to position [73, 0]
click at [201, 88] on div "CCS Test" at bounding box center [194, 88] width 68 height 5
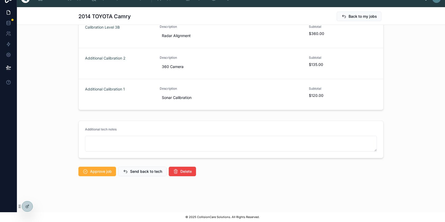
scroll to position [10, 0]
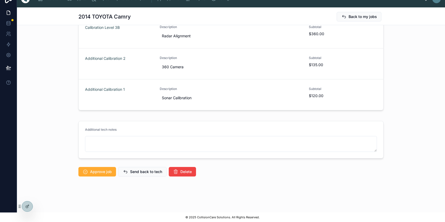
click at [99, 174] on span "Approve job" at bounding box center [101, 171] width 22 height 5
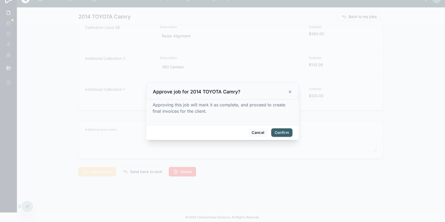
click at [282, 131] on button "Confirm" at bounding box center [281, 132] width 21 height 8
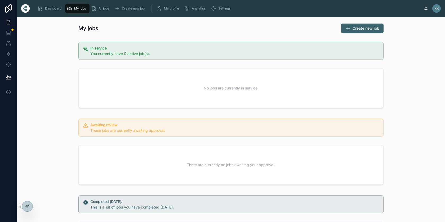
click at [224, 12] on div "Settings" at bounding box center [222, 8] width 22 height 8
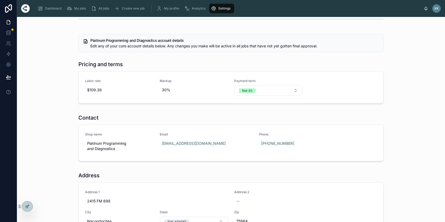
scroll to position [120, 0]
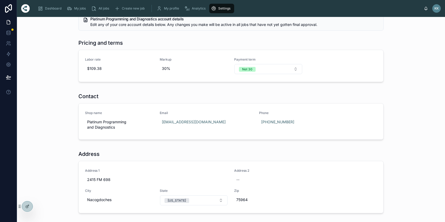
click at [166, 70] on span "30%" at bounding box center [194, 68] width 64 height 5
click at [167, 58] on span "Markup" at bounding box center [194, 59] width 68 height 4
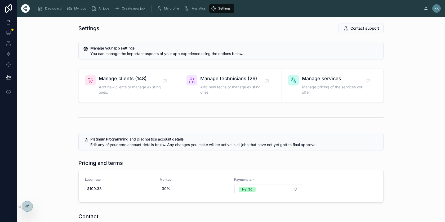
scroll to position [0, 0]
click at [313, 79] on span "Manage services" at bounding box center [335, 78] width 66 height 7
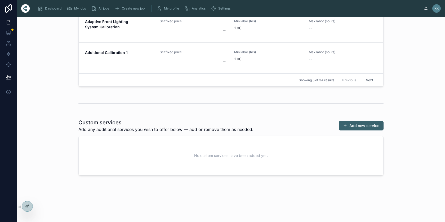
scroll to position [170, 0]
click at [353, 130] on button "Add new service" at bounding box center [360, 126] width 45 height 10
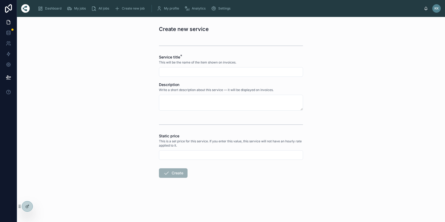
click at [177, 69] on input "text" at bounding box center [230, 71] width 143 height 7
type input "**********"
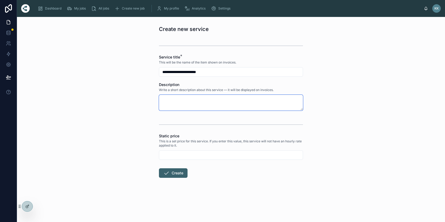
click at [189, 100] on textarea at bounding box center [231, 103] width 144 height 16
type textarea "**********"
click at [180, 151] on div at bounding box center [231, 155] width 144 height 10
click at [178, 152] on input "text" at bounding box center [230, 154] width 143 height 7
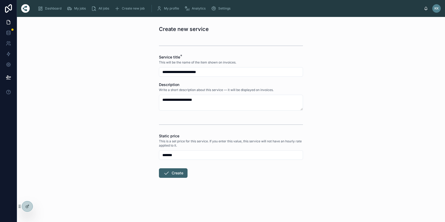
type input "*******"
click at [181, 176] on button "Create" at bounding box center [173, 173] width 29 height 10
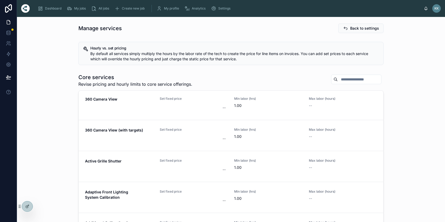
click at [77, 9] on span "My jobs" at bounding box center [80, 8] width 12 height 4
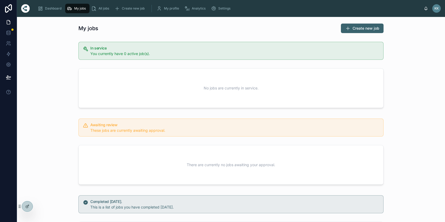
click at [226, 11] on div "Settings" at bounding box center [222, 8] width 22 height 8
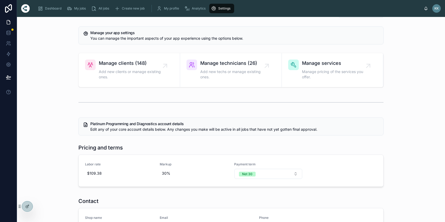
scroll to position [39, 0]
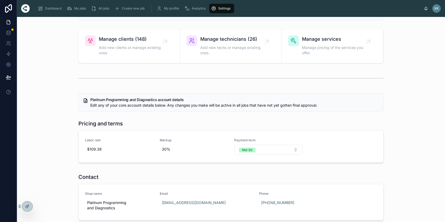
click at [335, 40] on span "Manage services" at bounding box center [335, 38] width 66 height 7
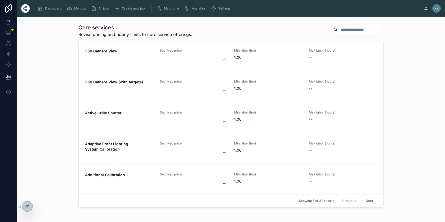
click at [367, 201] on button "Next" at bounding box center [369, 201] width 15 height 8
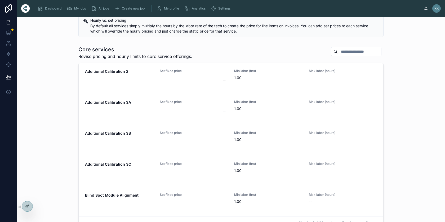
scroll to position [2, 0]
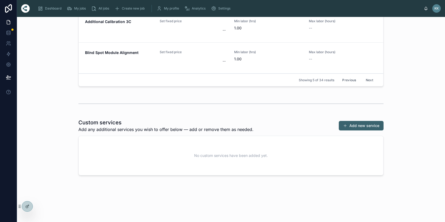
click at [368, 82] on button "Next" at bounding box center [369, 80] width 15 height 8
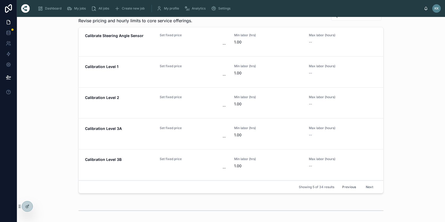
scroll to position [89, 0]
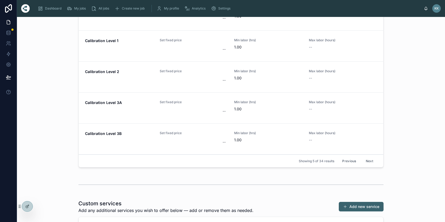
click at [371, 163] on button "Next" at bounding box center [369, 161] width 15 height 8
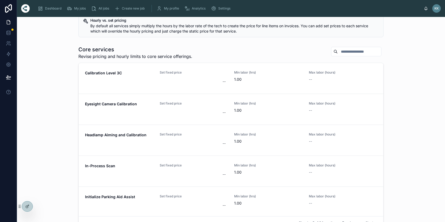
click at [0, 0] on icon at bounding box center [0, 0] width 0 height 0
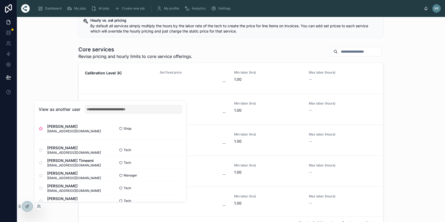
click at [60, 64] on div "Core services Revise pricing and hourly limits to core service offerings. Calib…" at bounding box center [230, 139] width 419 height 190
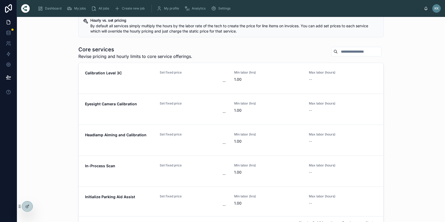
click at [27, 205] on icon at bounding box center [27, 206] width 4 height 4
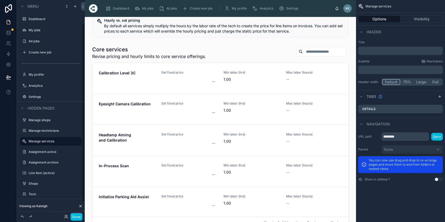
scroll to position [28, 0]
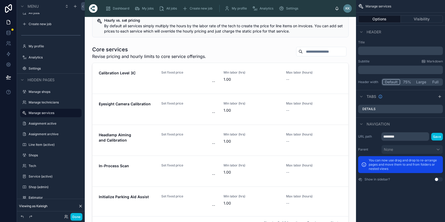
click at [244, 51] on div at bounding box center [220, 139] width 262 height 190
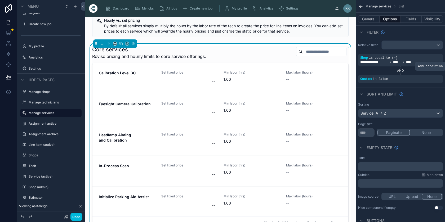
click at [0, 0] on icon "scrollable content" at bounding box center [0, 0] width 0 height 0
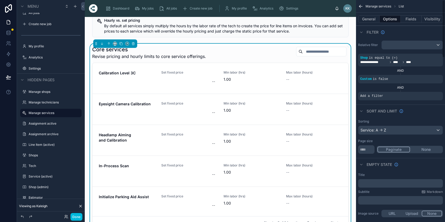
click at [379, 98] on span "Add a filter" at bounding box center [371, 96] width 23 height 4
click at [0, 0] on div "scrollable content" at bounding box center [0, 0] width 0 height 0
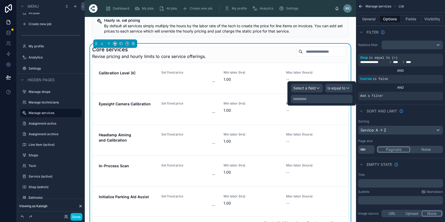
click at [313, 89] on span "Select a field" at bounding box center [304, 88] width 22 height 4
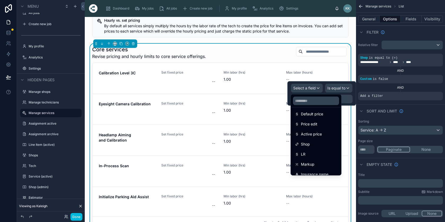
scroll to position [75, 0]
click at [304, 101] on input "text" at bounding box center [316, 101] width 46 height 8
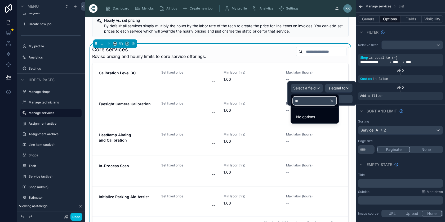
scroll to position [0, 0]
type input "*"
type input "***"
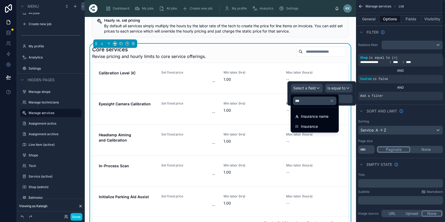
click at [327, 126] on div "Insurance" at bounding box center [314, 126] width 39 height 6
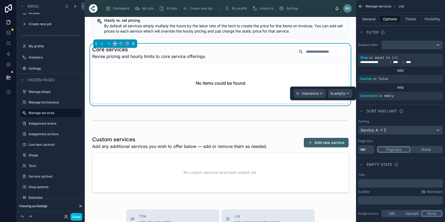
click at [345, 91] on span "Is empty" at bounding box center [337, 93] width 15 height 5
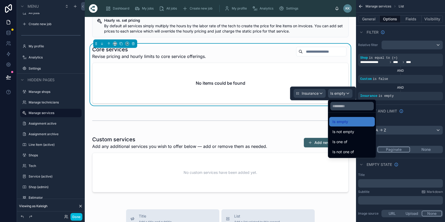
click at [344, 140] on span "Is one of" at bounding box center [339, 142] width 15 height 6
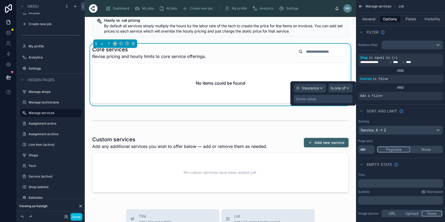
click at [332, 99] on div "Some value" at bounding box center [322, 99] width 59 height 8
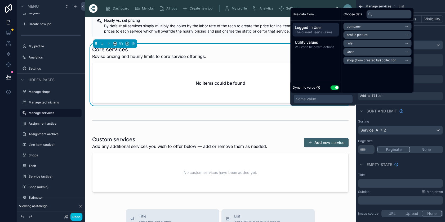
click at [336, 86] on button "Use setting" at bounding box center [334, 87] width 8 height 4
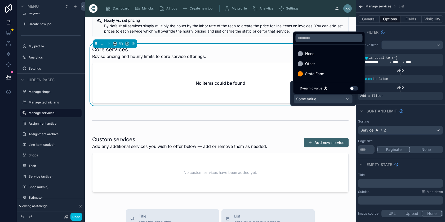
click at [318, 54] on div "None" at bounding box center [328, 54] width 63 height 6
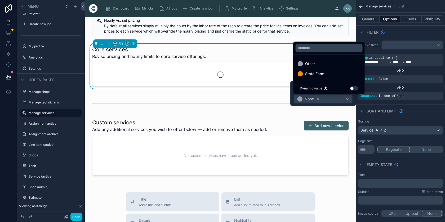
click at [314, 64] on span "Other" at bounding box center [310, 64] width 10 height 6
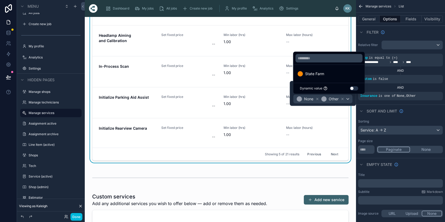
scroll to position [88, 0]
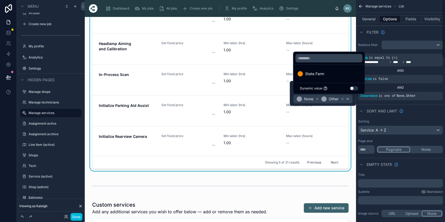
click at [356, 127] on div "Sorting Service: A -> Z Page size * Paginate None" at bounding box center [400, 136] width 89 height 39
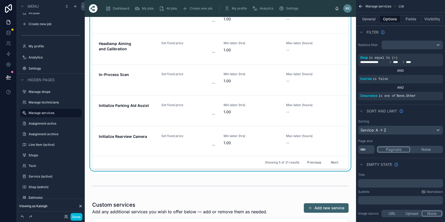
click at [73, 218] on button "Done" at bounding box center [76, 217] width 12 height 8
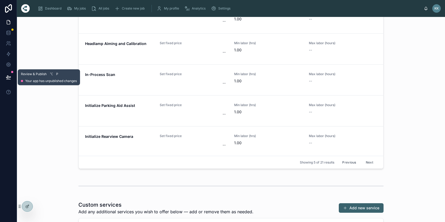
click at [10, 76] on icon at bounding box center [8, 77] width 5 height 5
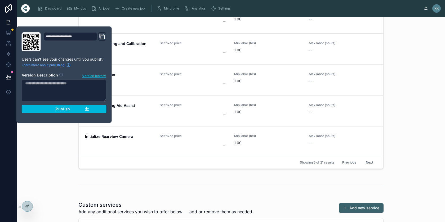
click at [53, 107] on div "Publish" at bounding box center [64, 109] width 50 height 5
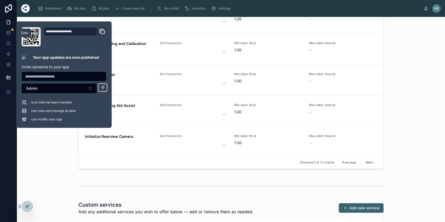
click at [10, 32] on icon at bounding box center [8, 32] width 3 height 2
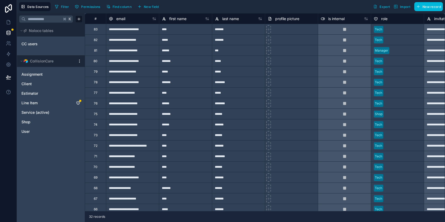
click at [78, 103] on icon "Line Item" at bounding box center [78, 103] width 4 height 4
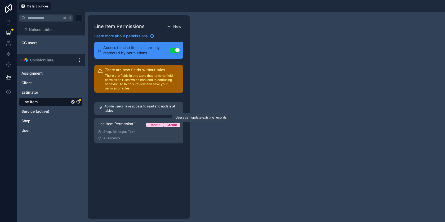
click at [154, 125] on div "Update" at bounding box center [154, 125] width 11 height 4
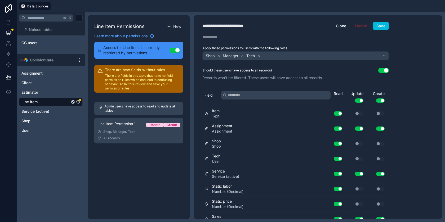
click at [381, 24] on button "Save" at bounding box center [381, 26] width 16 height 8
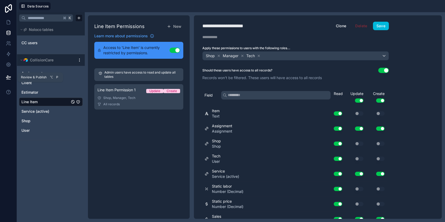
click at [7, 76] on icon at bounding box center [8, 77] width 4 height 3
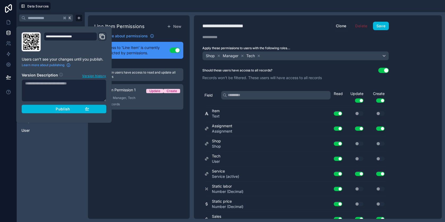
click at [70, 111] on span "Publish" at bounding box center [63, 109] width 14 height 5
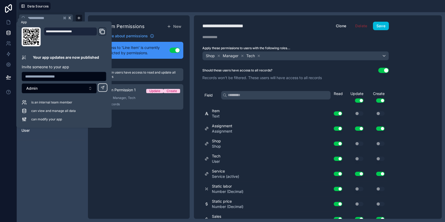
click at [9, 21] on icon at bounding box center [9, 20] width 1 height 1
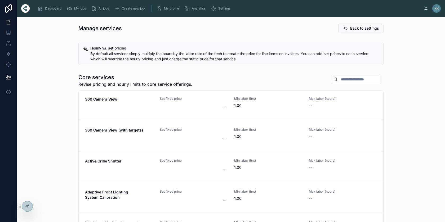
scroll to position [2, 0]
click at [36, 202] on div "Core services Revise pricing and hourly limits to core service offerings. 360 C…" at bounding box center [230, 166] width 419 height 190
click at [0, 0] on icon at bounding box center [0, 0] width 0 height 0
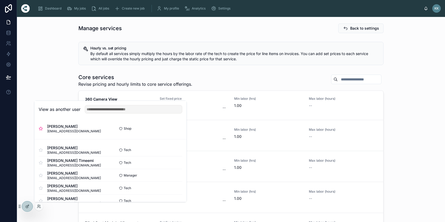
click at [0, 0] on button "Select" at bounding box center [0, 0] width 0 height 0
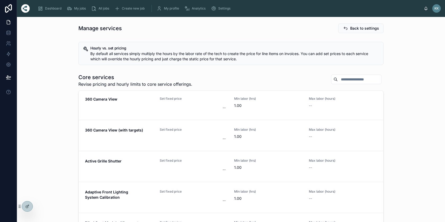
click at [415, 97] on div "Core services Revise pricing and hourly limits to core service offerings. 360 C…" at bounding box center [230, 166] width 419 height 190
click at [55, 9] on span "Dashboard" at bounding box center [53, 8] width 16 height 4
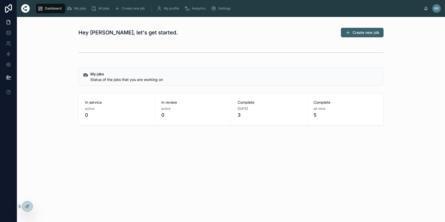
click at [356, 33] on span "Create new job" at bounding box center [365, 32] width 27 height 5
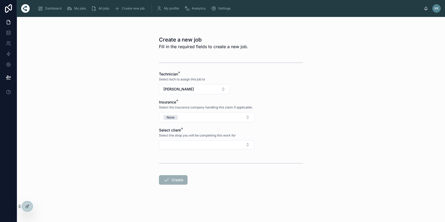
click at [203, 91] on button "[PERSON_NAME]" at bounding box center [194, 89] width 71 height 10
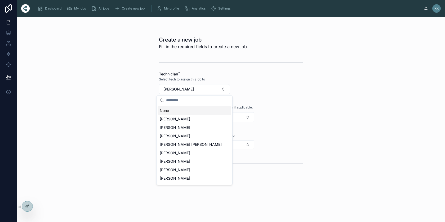
click at [282, 93] on form "Technician * Select tech to assign this job to [PERSON_NAME] Insurance * Select…" at bounding box center [231, 136] width 144 height 165
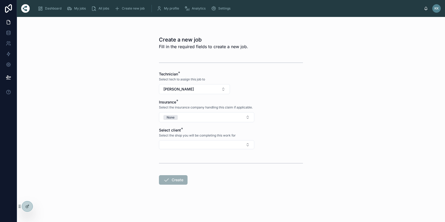
click at [212, 117] on button "None" at bounding box center [206, 117] width 95 height 10
click at [297, 112] on form "Technician * Select tech to assign this job to [PERSON_NAME] Insurance * Select…" at bounding box center [231, 136] width 144 height 165
click at [214, 143] on button "Select Button" at bounding box center [206, 144] width 95 height 9
type input "***"
click at [184, 168] on span "CCS Test" at bounding box center [180, 165] width 16 height 5
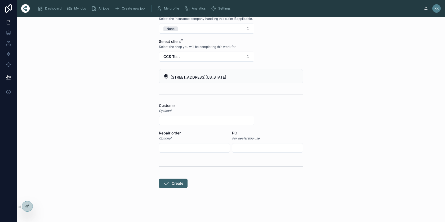
scroll to position [89, 0]
click at [173, 123] on input "text" at bounding box center [206, 120] width 95 height 7
type input "*****"
click at [175, 147] on input "text" at bounding box center [194, 147] width 70 height 7
type input "******"
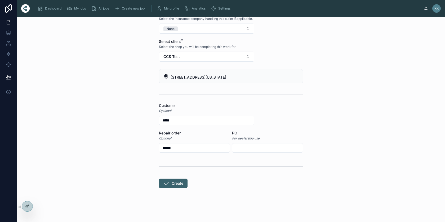
click at [173, 180] on button "Create" at bounding box center [173, 184] width 29 height 10
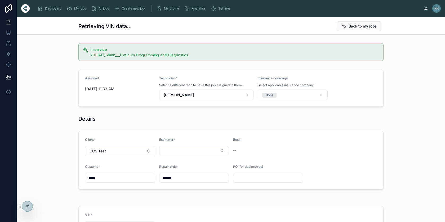
click at [187, 150] on button "Select Button" at bounding box center [194, 150] width 70 height 9
click at [179, 170] on span "Staff (CCS Test)" at bounding box center [173, 171] width 28 height 5
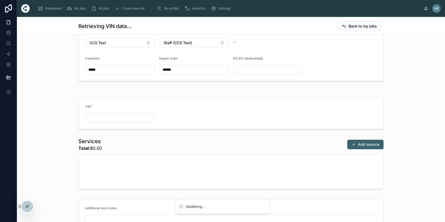
scroll to position [128, 0]
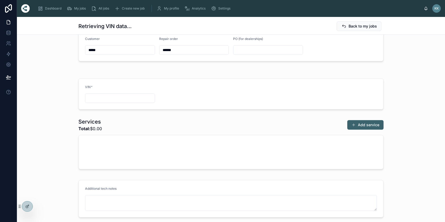
click at [112, 97] on input "text" at bounding box center [119, 97] width 69 height 7
paste input "**********"
type input "**********"
click at [285, 89] on form "**********" at bounding box center [231, 94] width 304 height 31
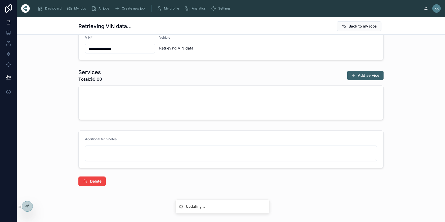
scroll to position [177, 0]
click at [371, 76] on button "Add service" at bounding box center [365, 76] width 36 height 10
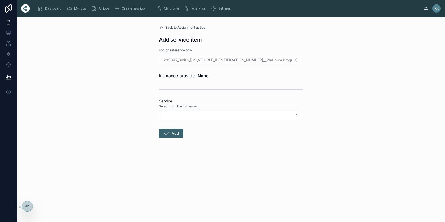
click at [279, 118] on button "Select Button" at bounding box center [231, 115] width 144 height 9
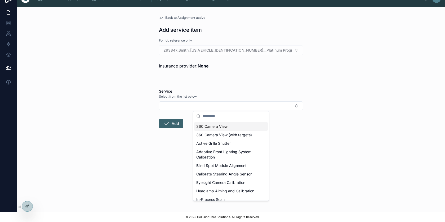
scroll to position [10, 0]
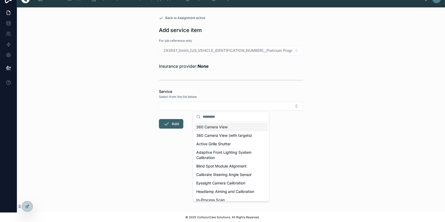
click at [232, 130] on div "360 Camera View" at bounding box center [231, 127] width 74 height 8
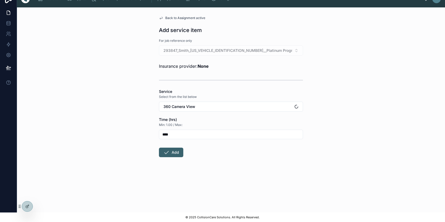
click at [170, 152] on button "Add" at bounding box center [171, 153] width 24 height 10
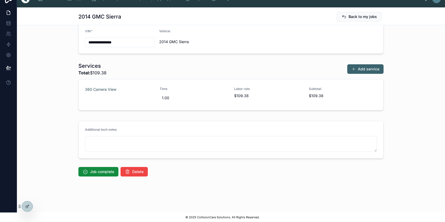
scroll to position [174, 0]
click at [374, 69] on button "Add service" at bounding box center [365, 69] width 36 height 10
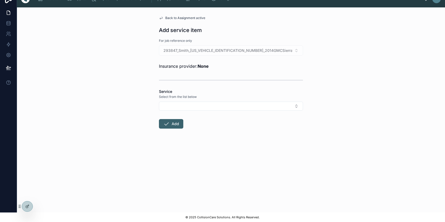
click at [212, 105] on button "Select Button" at bounding box center [231, 106] width 144 height 9
type input "****"
click at [203, 125] on span "Post Scan" at bounding box center [204, 126] width 17 height 5
click at [186, 133] on input "****" at bounding box center [230, 134] width 143 height 7
type input "****"
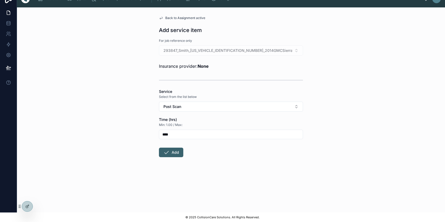
type input "****"
click at [176, 155] on button "Add" at bounding box center [171, 153] width 24 height 10
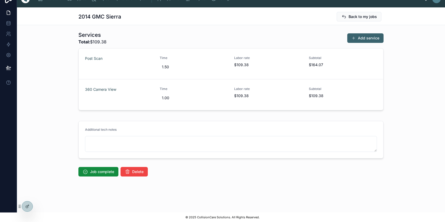
scroll to position [205, 0]
click at [103, 172] on span "Job complete" at bounding box center [102, 171] width 24 height 5
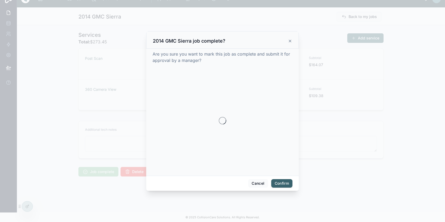
click at [283, 182] on button "Confirm" at bounding box center [281, 183] width 21 height 8
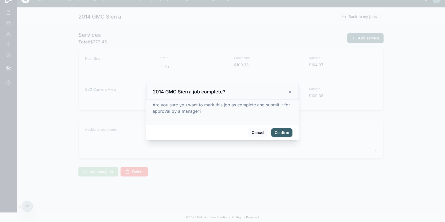
click at [280, 134] on button "Confirm" at bounding box center [281, 132] width 21 height 8
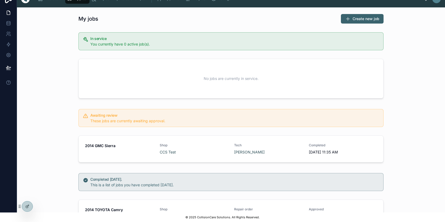
scroll to position [114, 0]
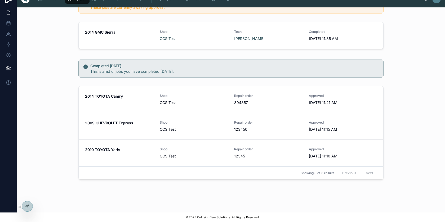
click at [0, 0] on button "Approve" at bounding box center [0, 0] width 0 height 0
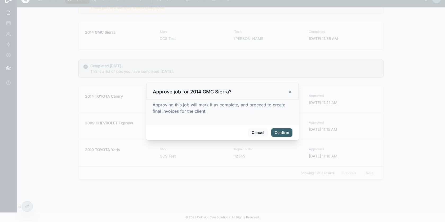
click at [286, 135] on button "Confirm" at bounding box center [281, 132] width 21 height 8
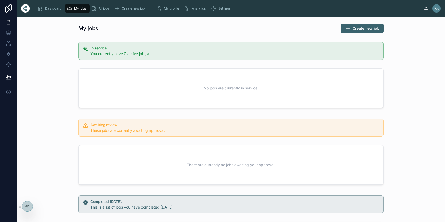
scroll to position [0, 0]
click at [237, 26] on div "My jobs Create new job" at bounding box center [230, 28] width 305 height 10
click at [402, 62] on div "My jobs Create new job In service You currently have 0 active job(s). No jobs a…" at bounding box center [231, 198] width 428 height 363
